Goal: Task Accomplishment & Management: Complete application form

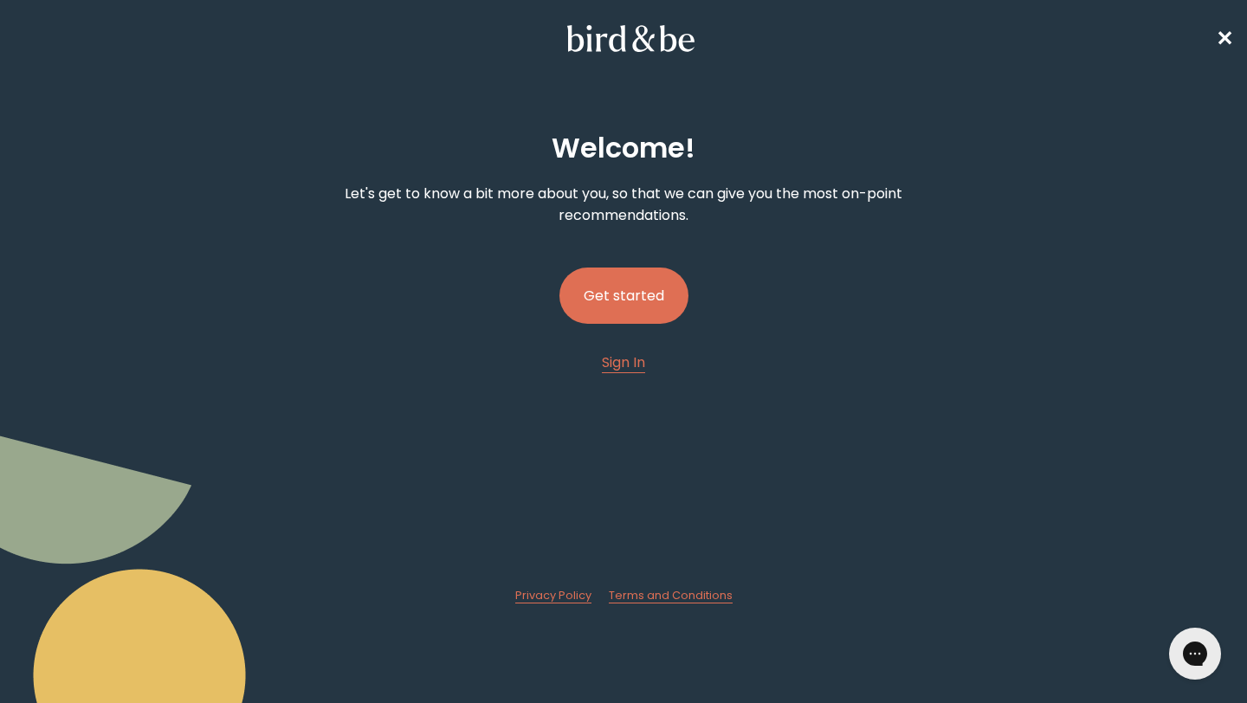
click at [646, 278] on button "Get started" at bounding box center [623, 296] width 129 height 56
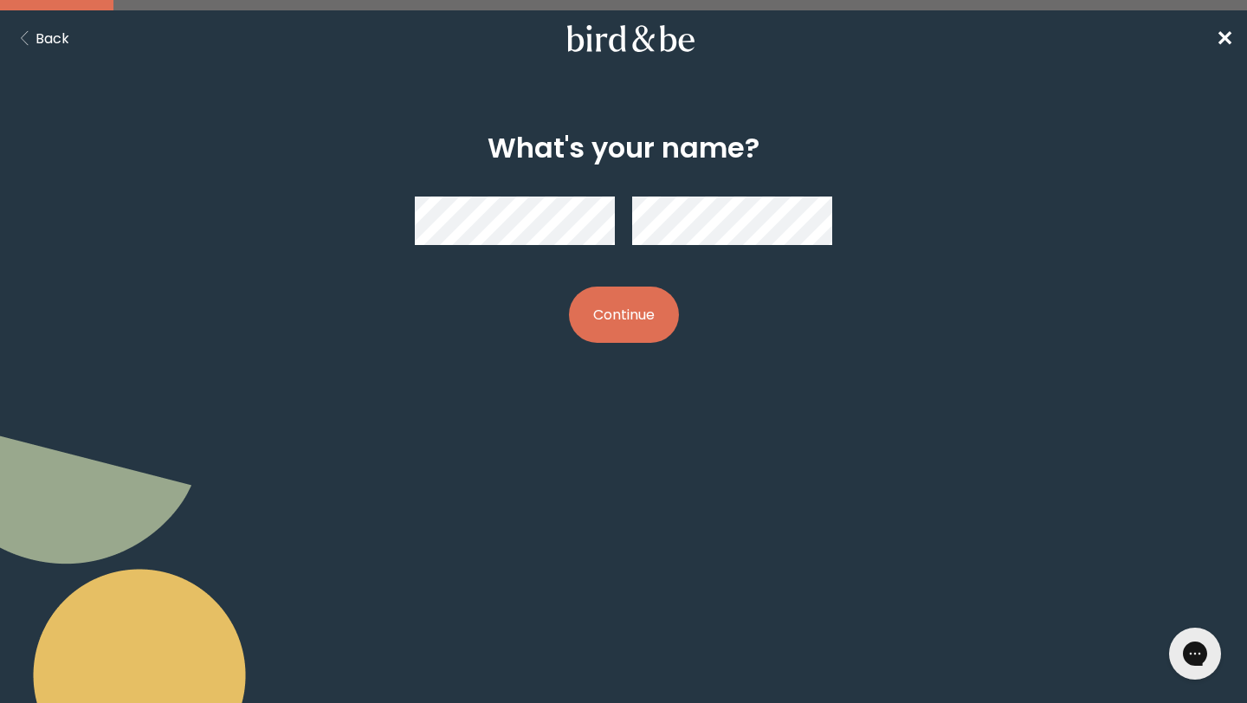
click at [560, 190] on div at bounding box center [623, 221] width 417 height 76
click at [608, 338] on button "Continue" at bounding box center [624, 315] width 110 height 56
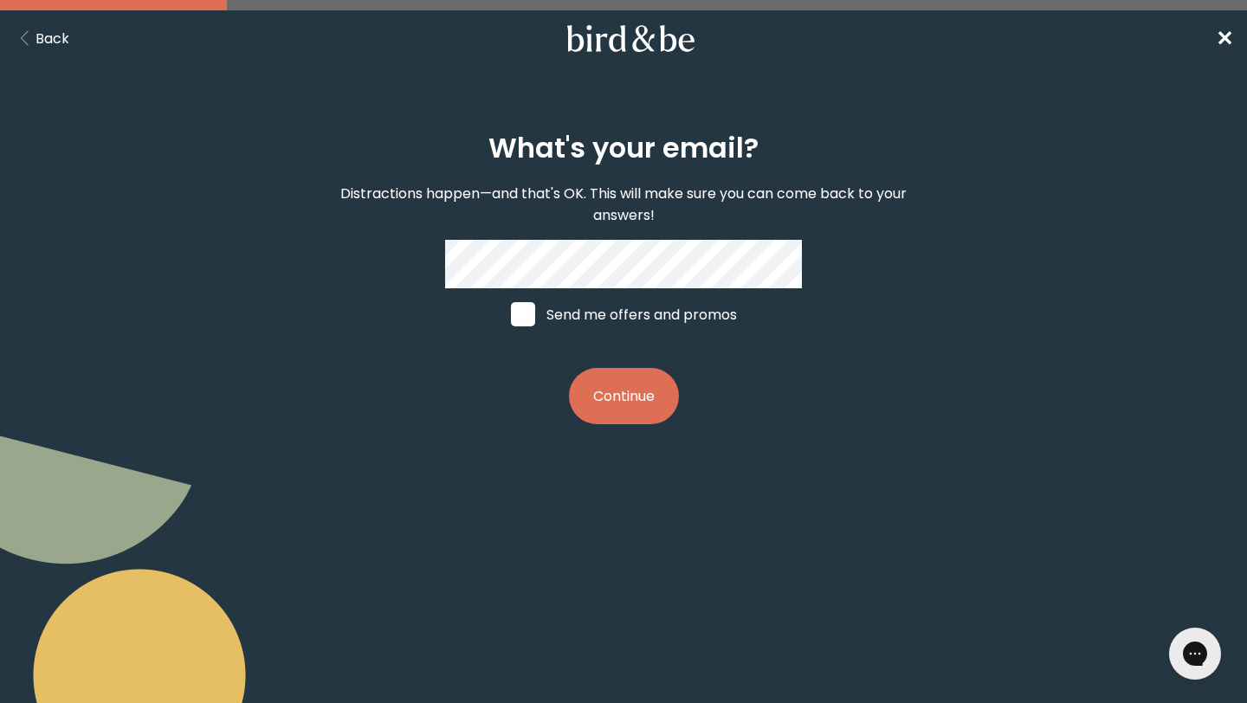
click at [531, 300] on label "Send me offers and promos" at bounding box center [623, 314] width 259 height 52
click at [511, 314] on input "Send me offers and promos" at bounding box center [510, 314] width 1 height 1
checkbox input "true"
click at [652, 371] on button "Continue" at bounding box center [624, 396] width 110 height 56
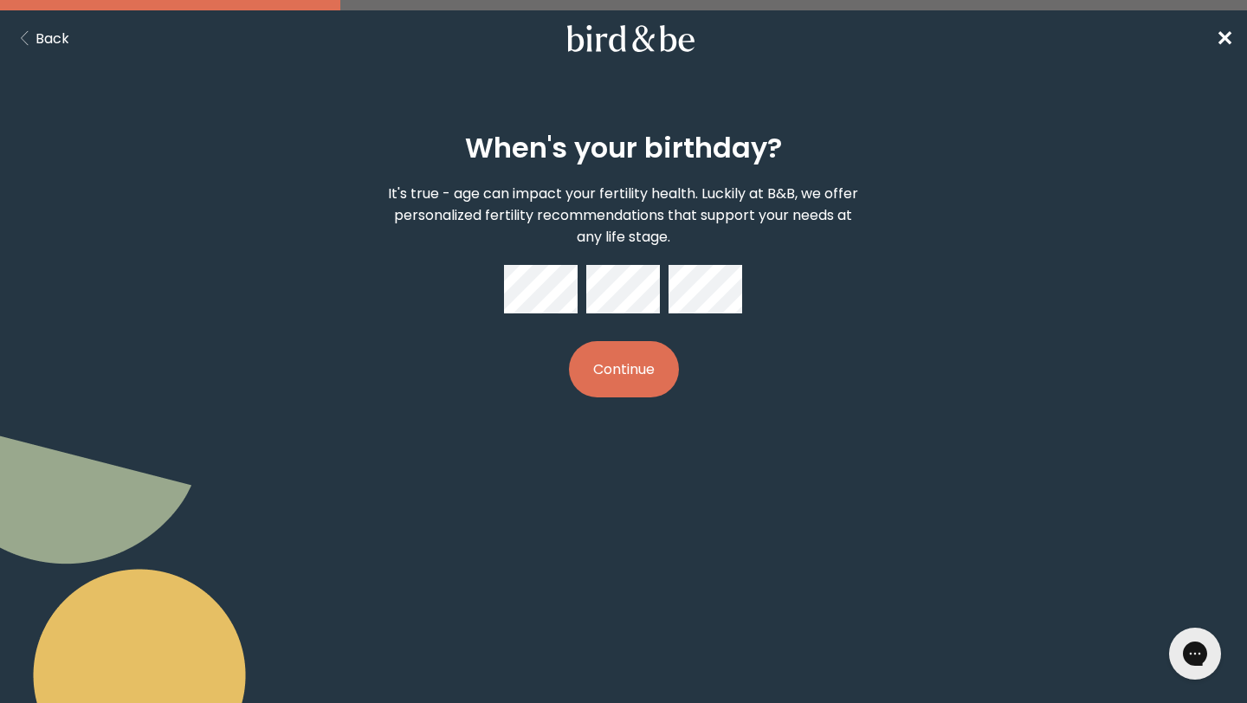
click at [662, 358] on button "Continue" at bounding box center [624, 369] width 110 height 56
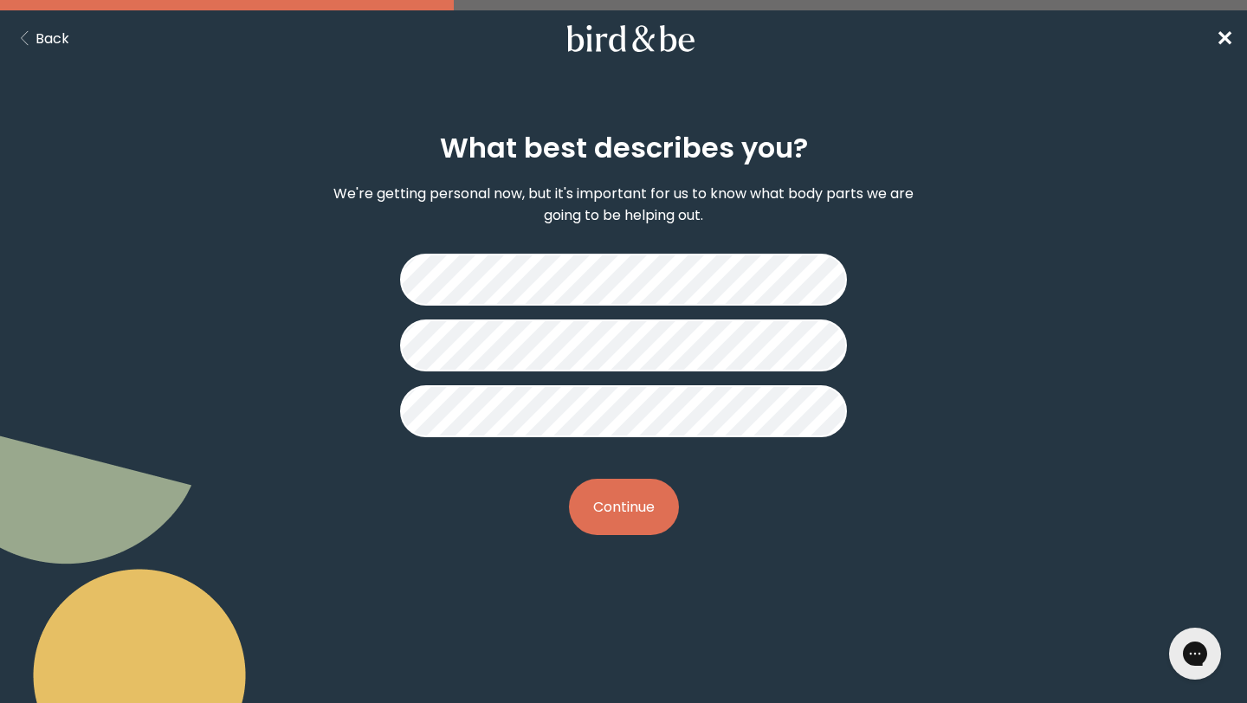
click at [634, 504] on button "Continue" at bounding box center [624, 507] width 110 height 56
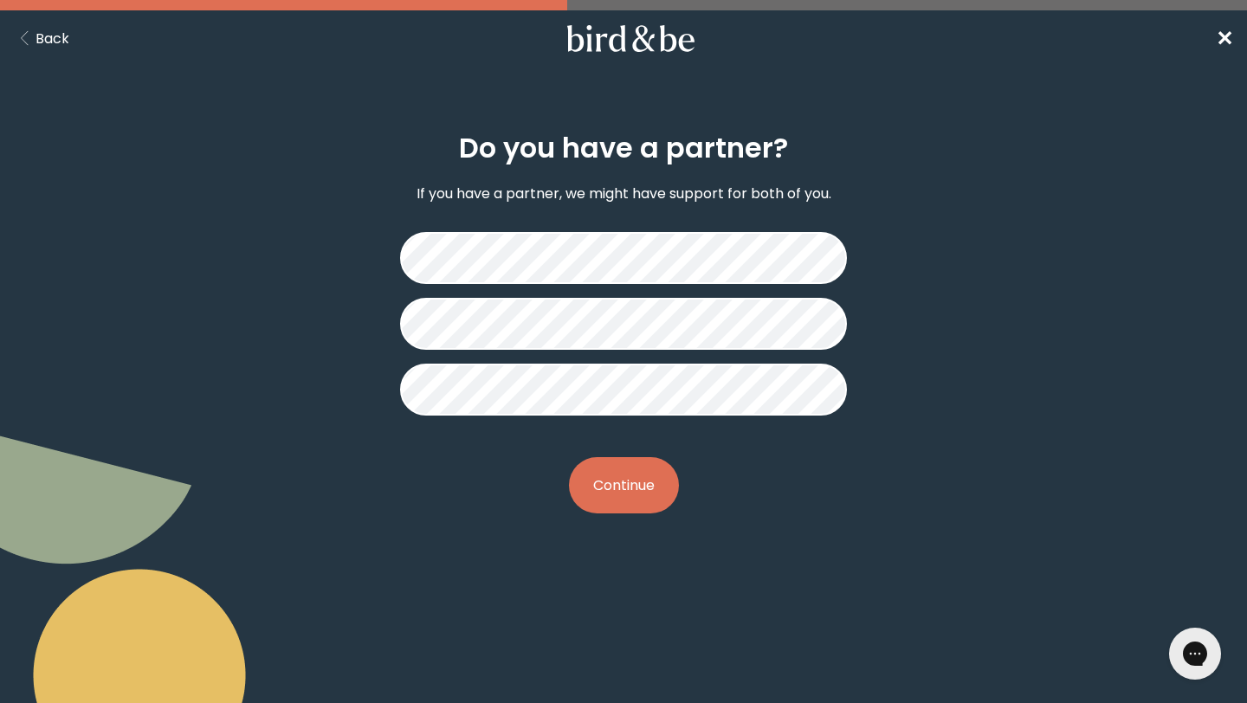
click at [623, 476] on button "Continue" at bounding box center [624, 485] width 110 height 56
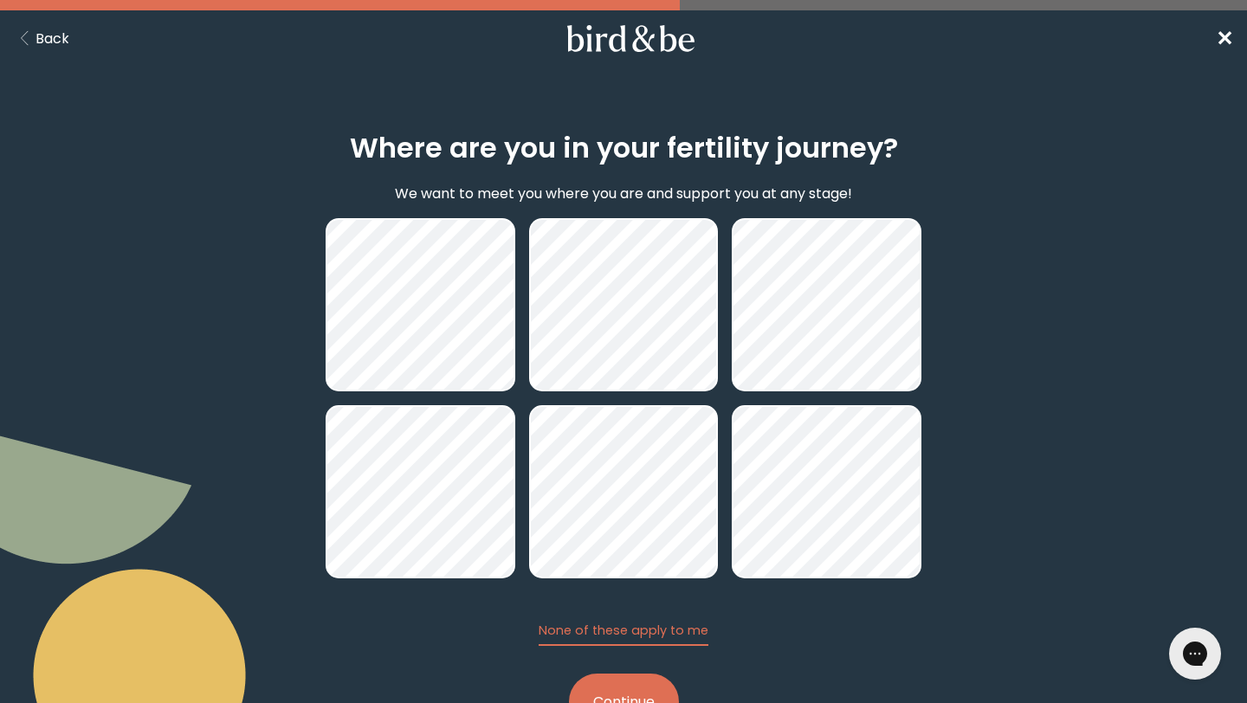
click at [627, 677] on button "Continue" at bounding box center [624, 702] width 110 height 56
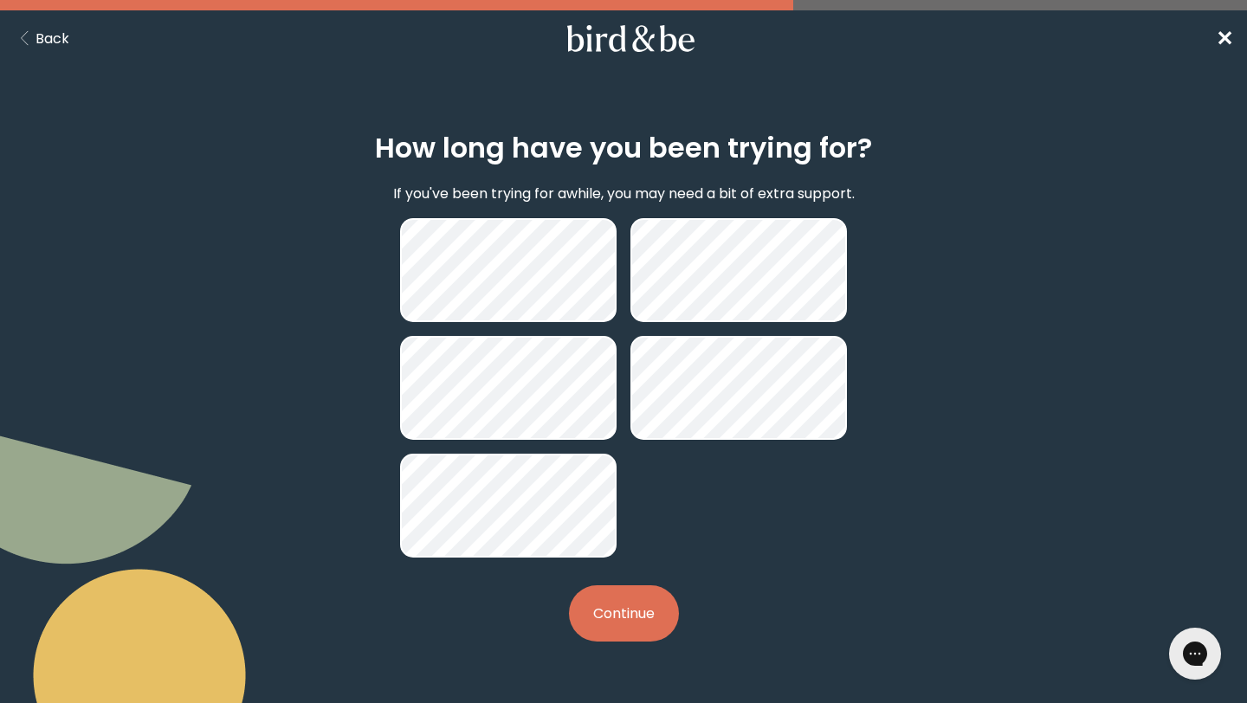
click at [452, 439] on div at bounding box center [623, 387] width 447 height 339
click at [604, 593] on button "Continue" at bounding box center [624, 613] width 110 height 56
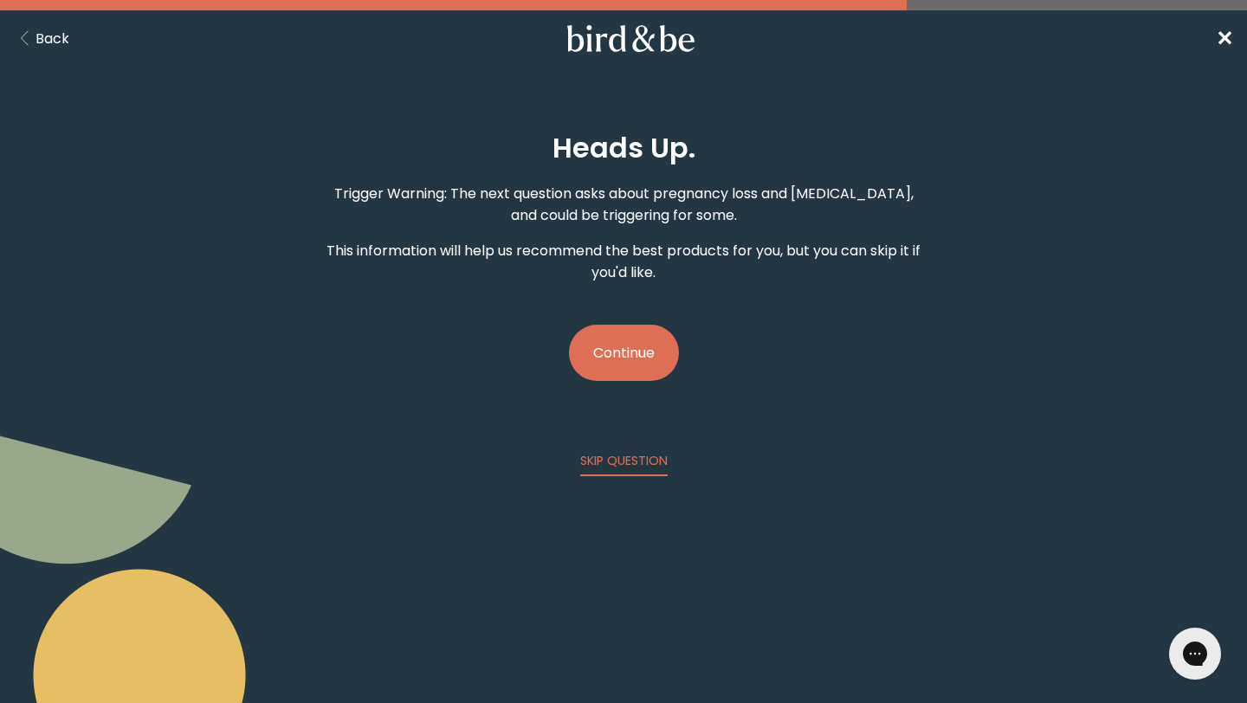
click at [643, 357] on button "Continue" at bounding box center [624, 353] width 110 height 56
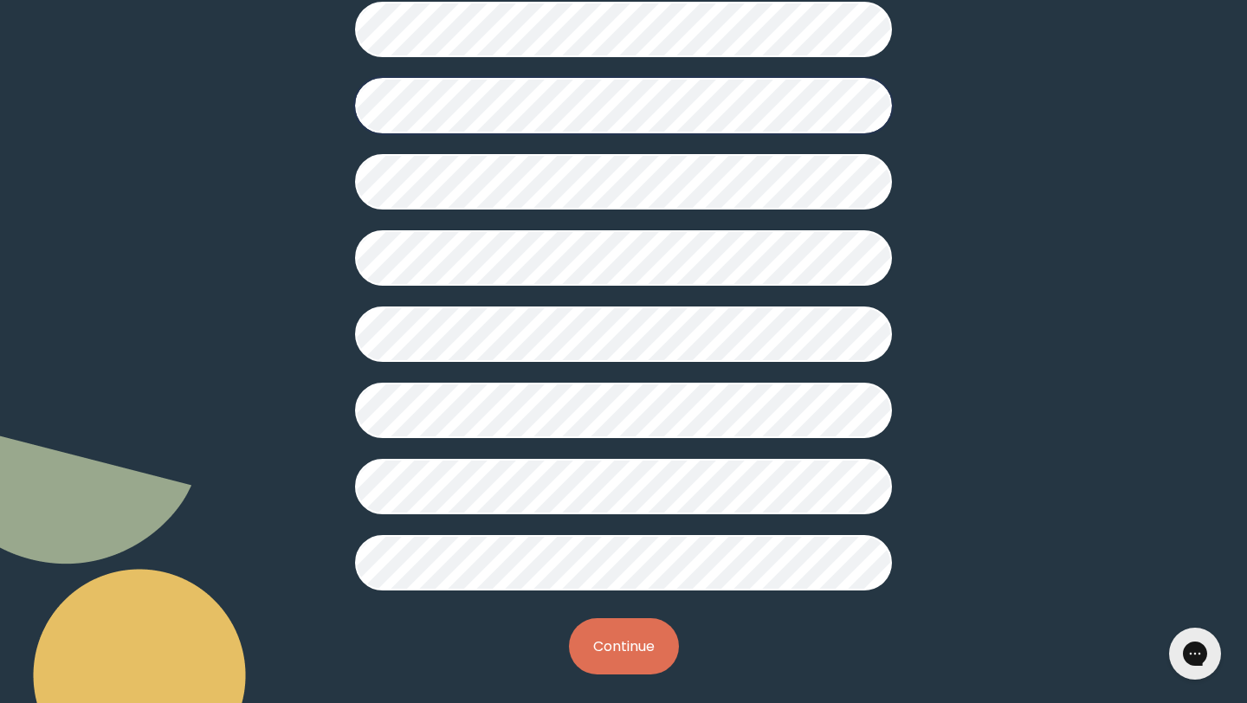
scroll to position [375, 0]
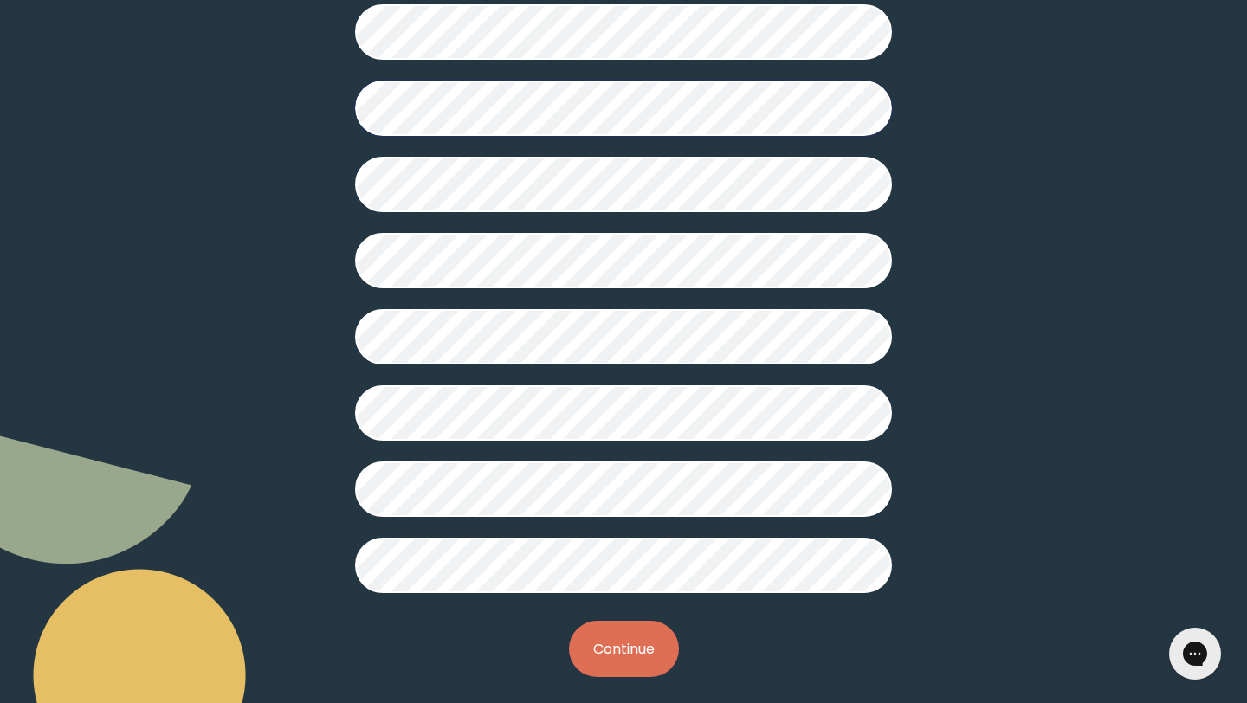
click at [622, 661] on button "Continue" at bounding box center [624, 649] width 110 height 56
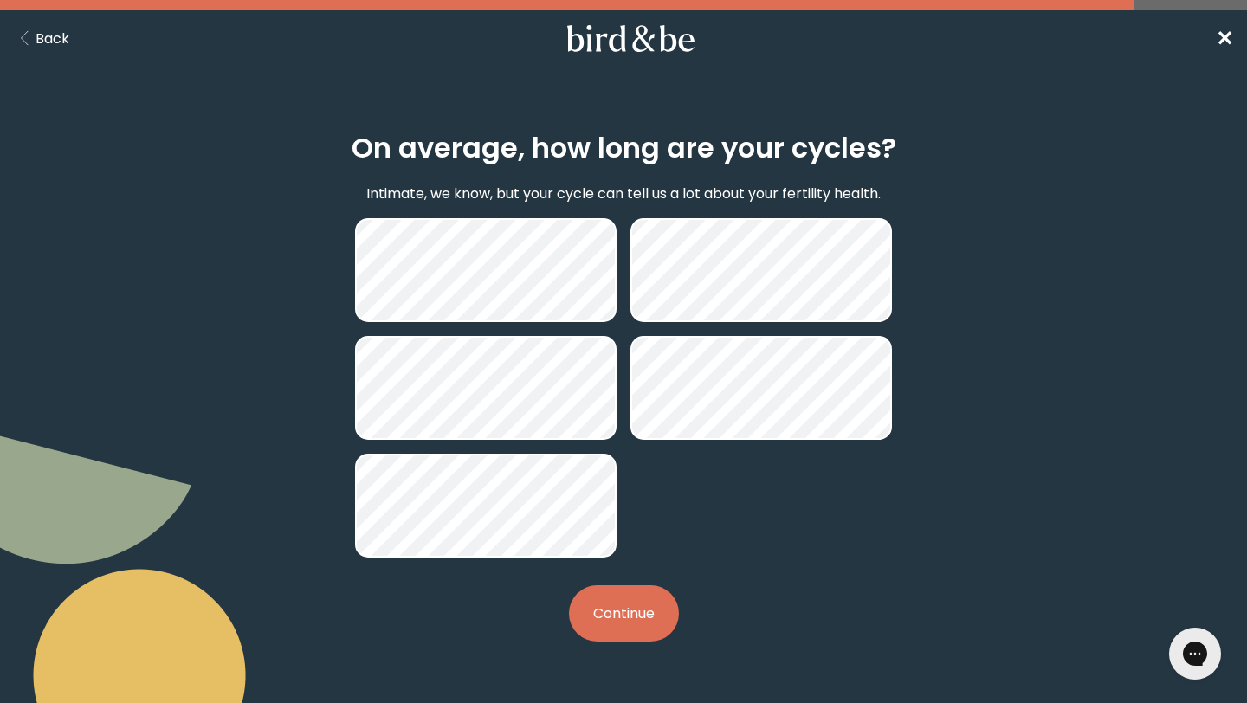
click at [630, 612] on button "Continue" at bounding box center [624, 613] width 110 height 56
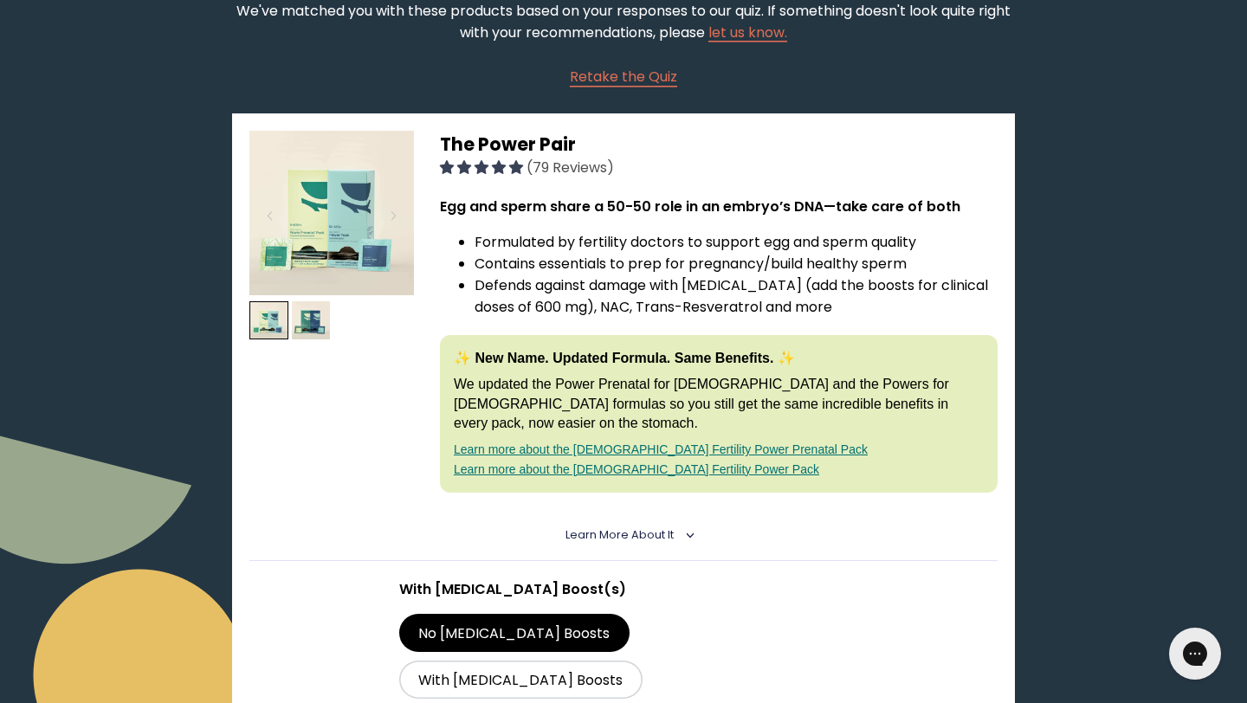
scroll to position [92, 0]
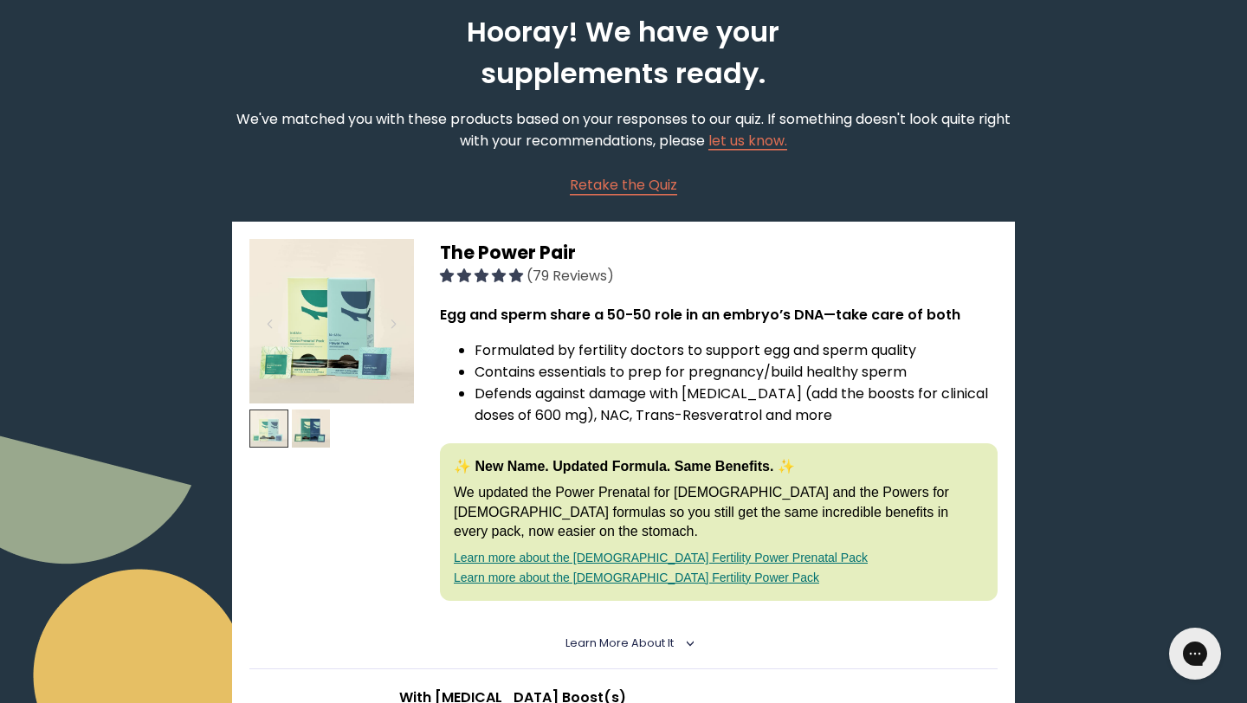
click at [281, 416] on img at bounding box center [268, 429] width 39 height 39
click at [301, 425] on img at bounding box center [311, 429] width 39 height 39
click at [326, 430] on img at bounding box center [311, 429] width 39 height 39
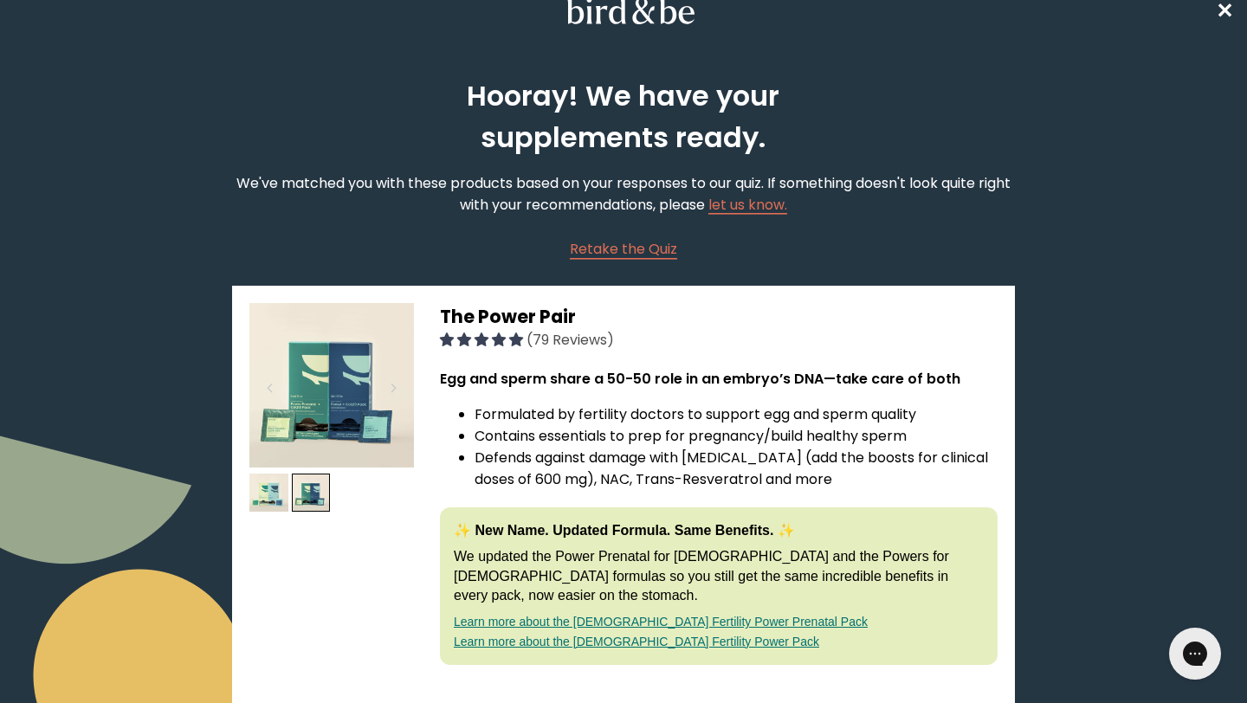
scroll to position [0, 0]
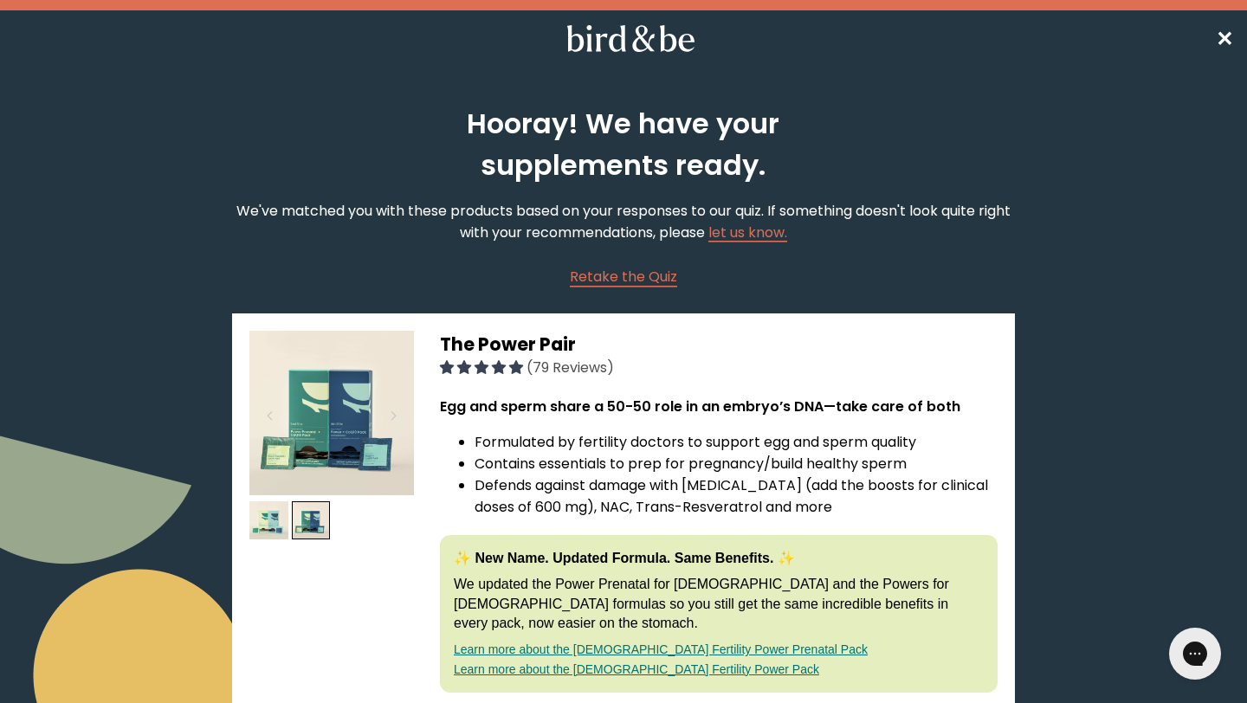
click at [1224, 38] on span "✕" at bounding box center [1224, 38] width 17 height 29
